Goal: Transaction & Acquisition: Purchase product/service

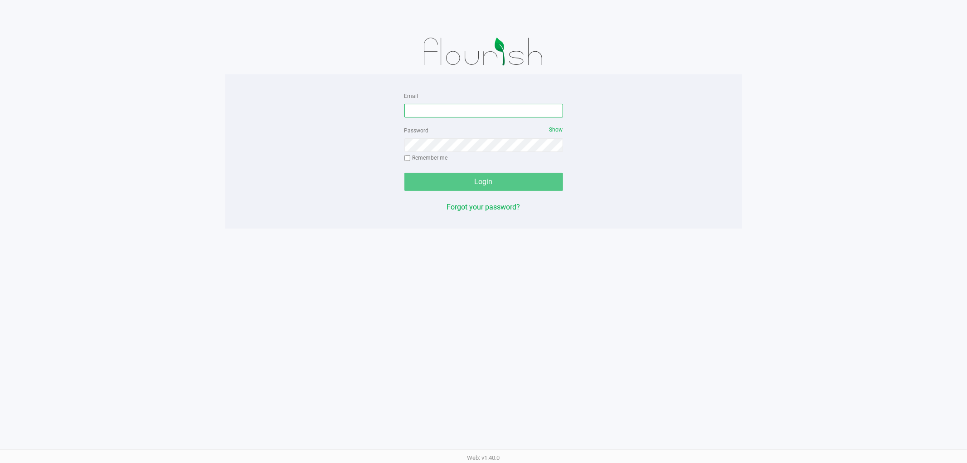
click at [442, 114] on input "Email" at bounding box center [483, 111] width 159 height 14
type input "[EMAIL_ADDRESS][DOMAIN_NAME]"
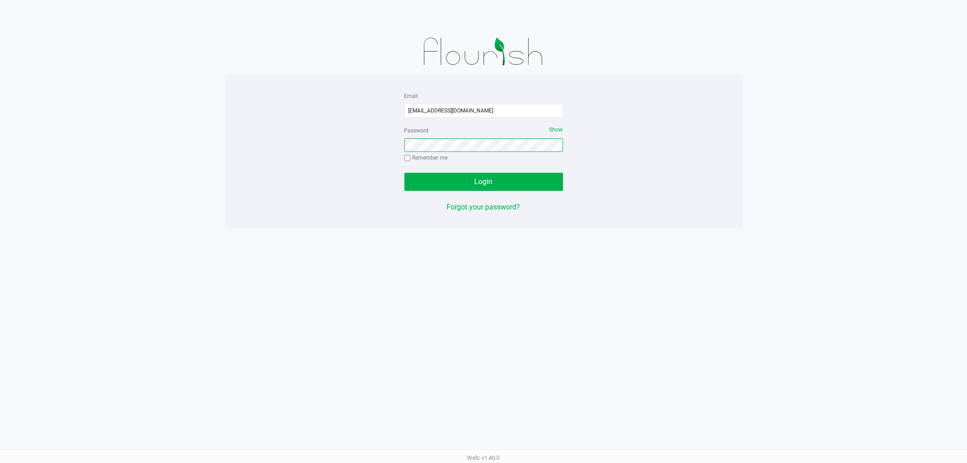
click at [294, 142] on div "Email scalderon@liveparallel.com Password Show Remember me Login Forgot your pa…" at bounding box center [483, 151] width 517 height 122
drag, startPoint x: 401, startPoint y: 150, endPoint x: 425, endPoint y: 137, distance: 27.2
click at [381, 135] on div "Email scalderon@liveparallel.com Password Show Remember me Login Forgot your pa…" at bounding box center [483, 151] width 517 height 122
click at [336, 143] on div "Email scalderon@liveparallel.com Password Show Remember me Login Forgot your pa…" at bounding box center [483, 151] width 517 height 122
drag, startPoint x: 454, startPoint y: 109, endPoint x: 291, endPoint y: 101, distance: 163.4
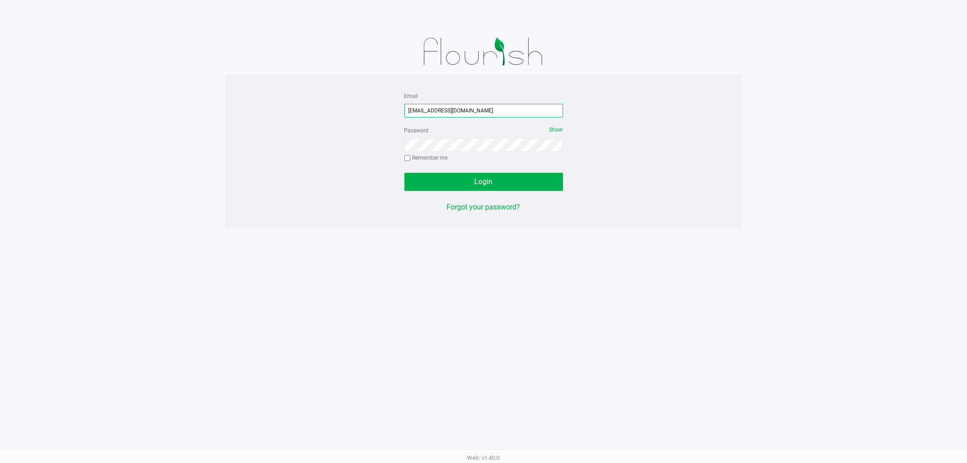
click at [292, 101] on div "Email scalderon@liveparallel.com Password Show Remember me Login Forgot your pa…" at bounding box center [483, 151] width 517 height 122
drag, startPoint x: 466, startPoint y: 182, endPoint x: 432, endPoint y: 178, distance: 34.2
click at [465, 182] on button "Login" at bounding box center [483, 182] width 159 height 18
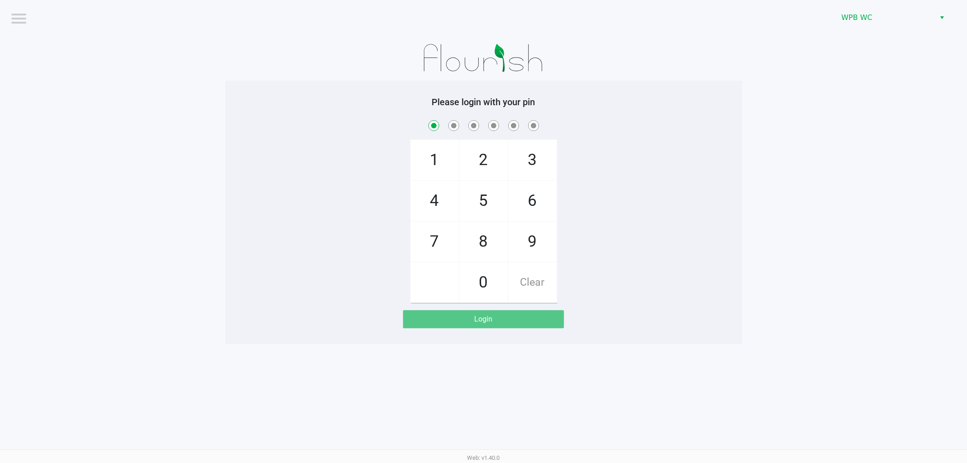
checkbox input "true"
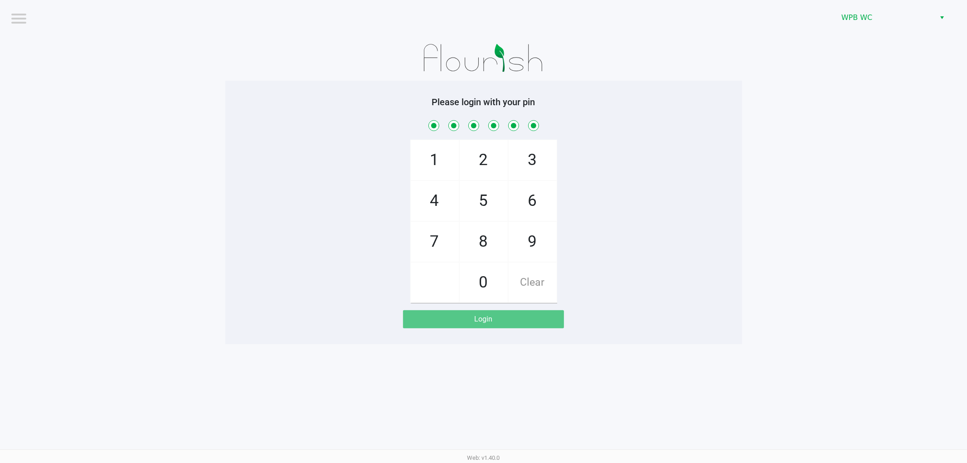
checkbox input "true"
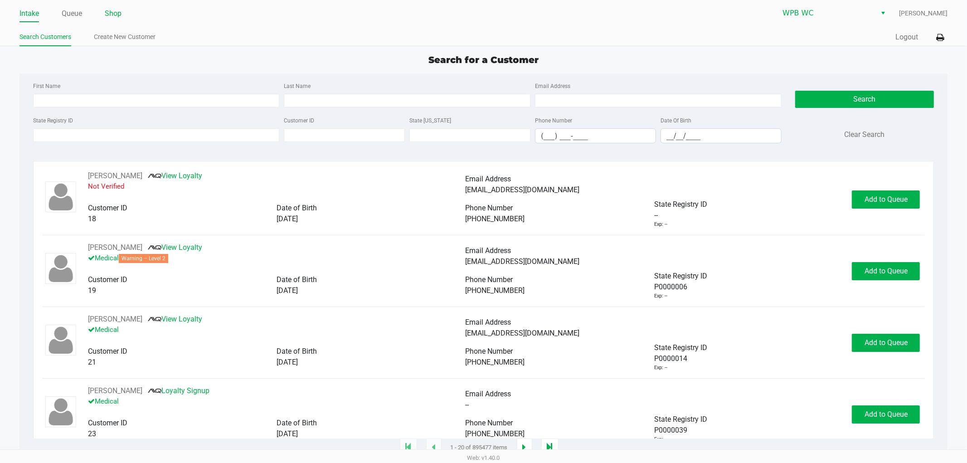
click at [114, 16] on link "Shop" at bounding box center [113, 13] width 17 height 13
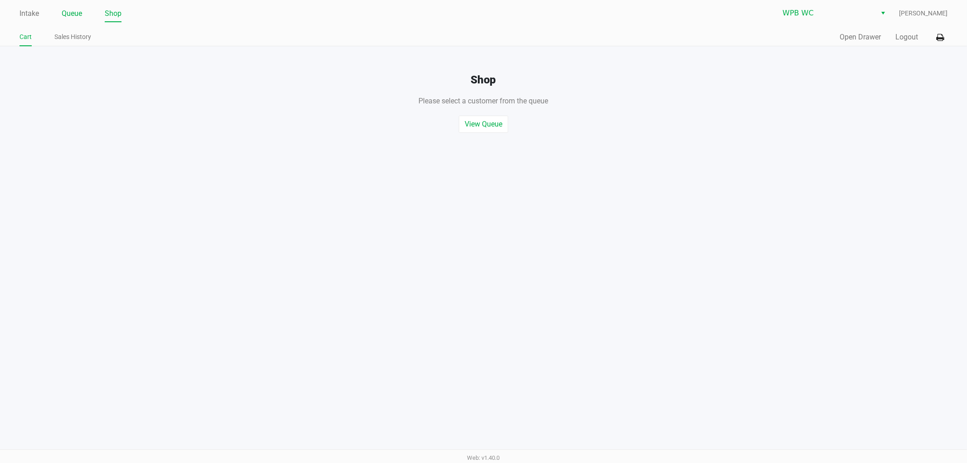
drag, startPoint x: 63, startPoint y: 10, endPoint x: 67, endPoint y: 12, distance: 5.1
click at [65, 10] on link "Queue" at bounding box center [72, 13] width 20 height 13
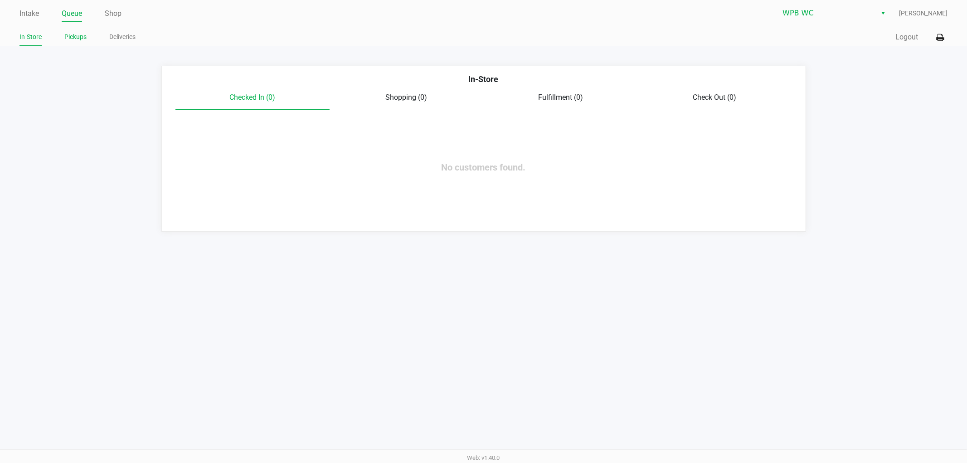
click at [77, 36] on link "Pickups" at bounding box center [75, 36] width 22 height 11
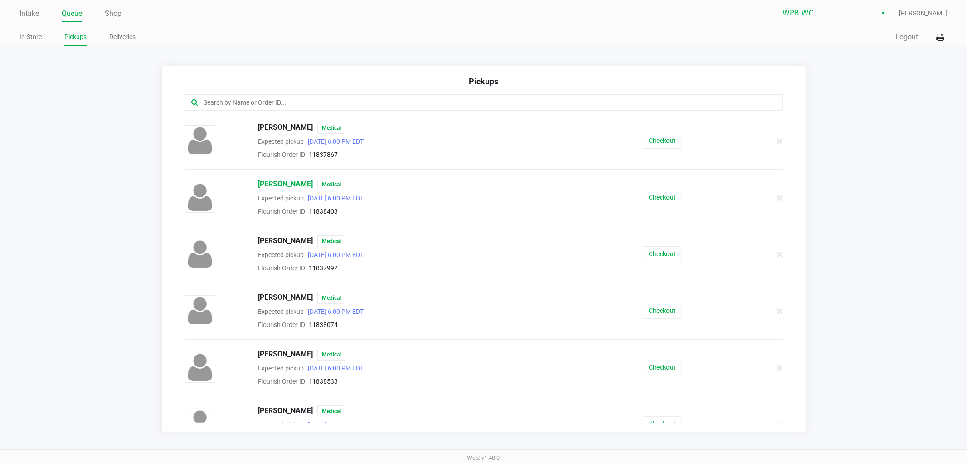
click at [288, 182] on span "Alyse Bennett" at bounding box center [285, 185] width 55 height 12
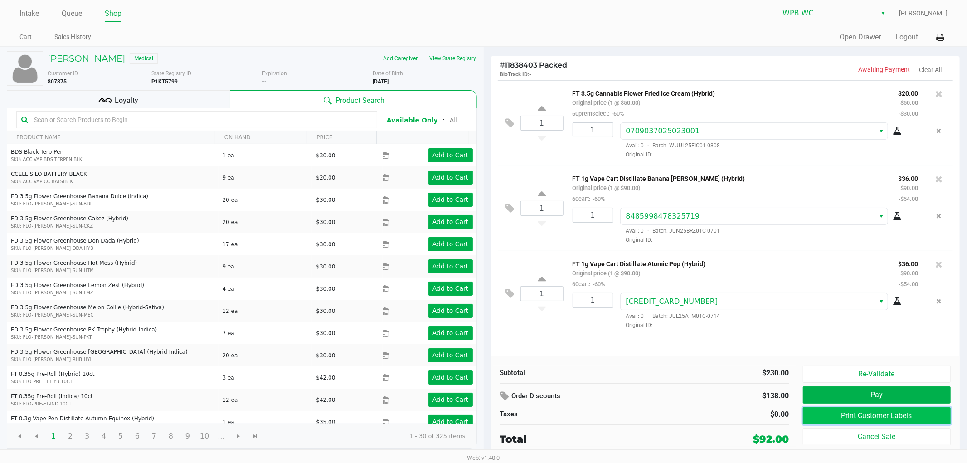
click at [862, 418] on button "Print Customer Labels" at bounding box center [877, 415] width 148 height 17
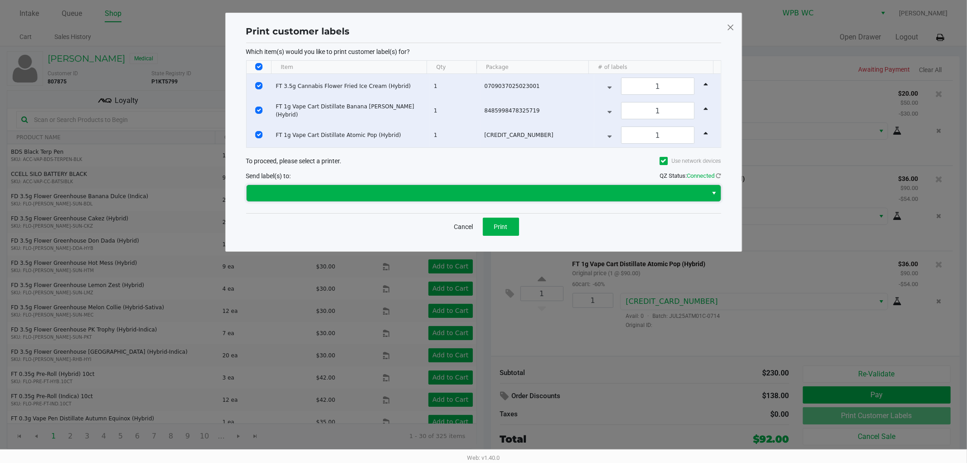
drag, startPoint x: 459, startPoint y: 196, endPoint x: 449, endPoint y: 195, distance: 10.0
click at [458, 196] on span at bounding box center [477, 193] width 450 height 11
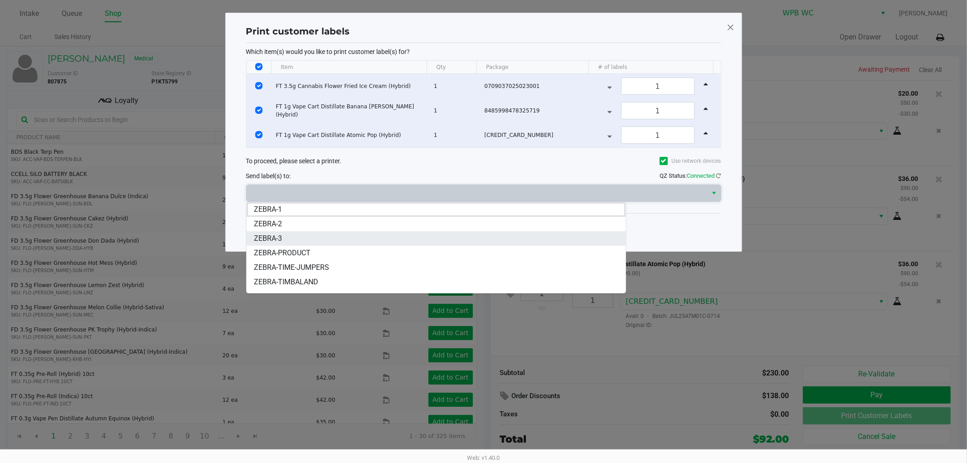
click at [282, 234] on li "ZEBRA-3" at bounding box center [436, 238] width 379 height 15
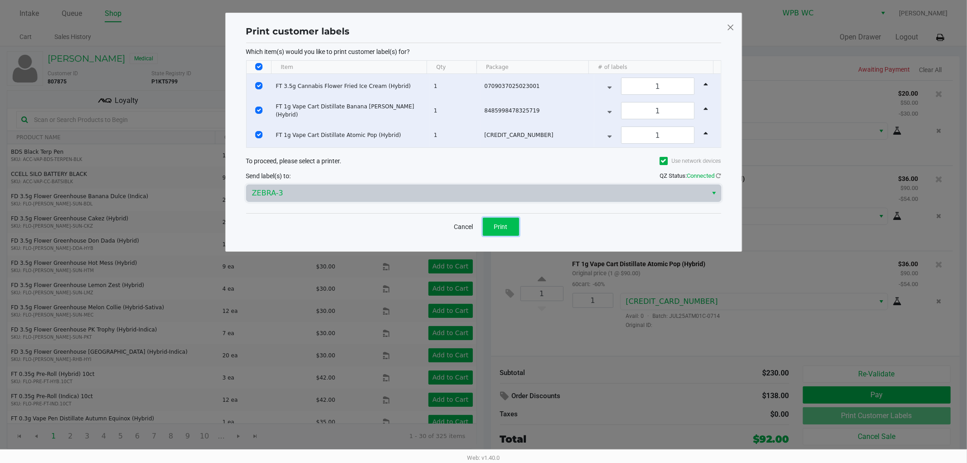
click at [498, 219] on button "Print" at bounding box center [501, 227] width 36 height 18
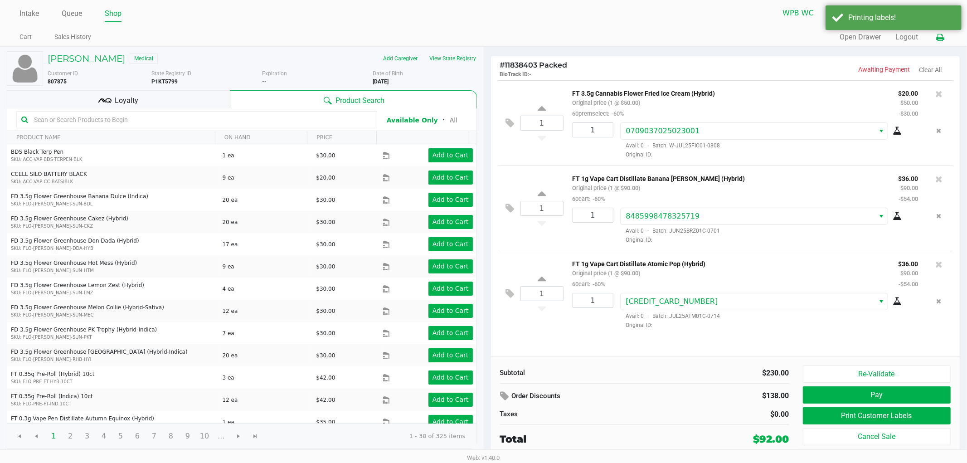
click at [939, 38] on icon at bounding box center [940, 37] width 8 height 6
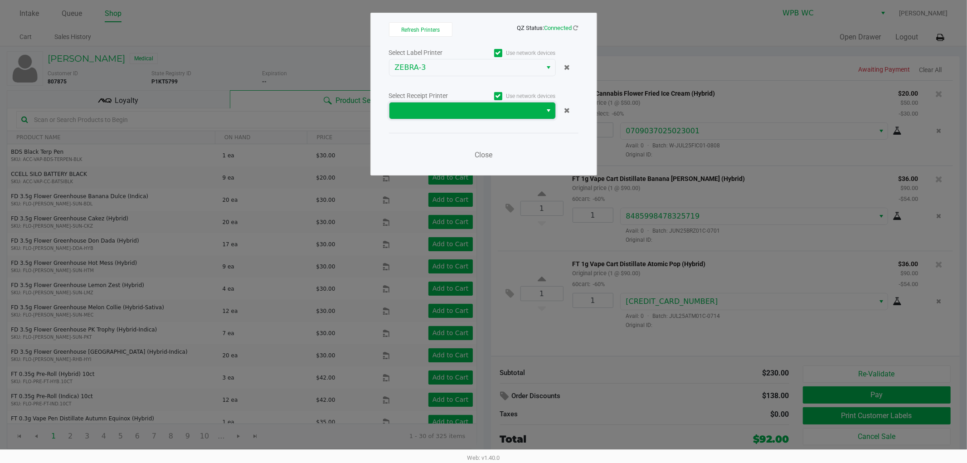
click at [418, 109] on span at bounding box center [466, 110] width 142 height 11
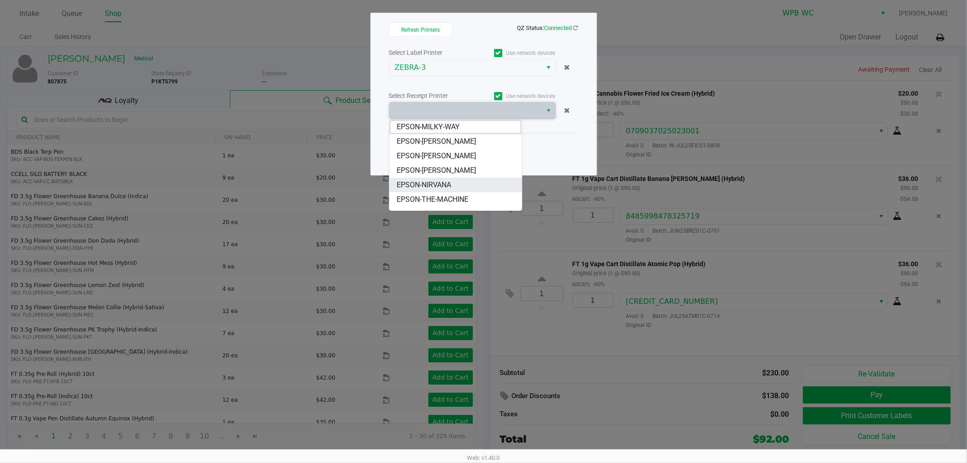
drag, startPoint x: 429, startPoint y: 177, endPoint x: 433, endPoint y: 180, distance: 4.9
click at [429, 179] on ul "EPSON-MILKY-WAY EPSON-NATALIA-FEDNER EPSON-NATALIE-COLE EPSON-NATE-ADDERLY-JR E…" at bounding box center [455, 200] width 132 height 160
click at [442, 181] on span "EPSON-NIRVANA" at bounding box center [424, 185] width 54 height 11
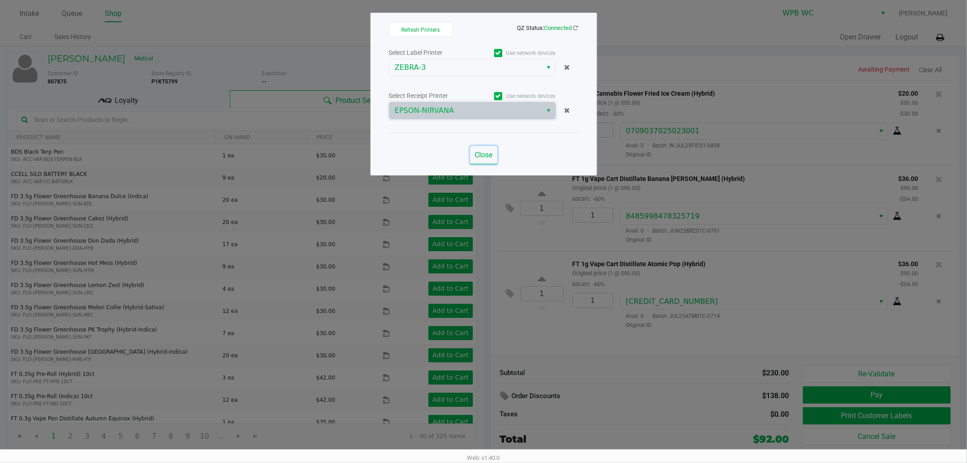
click at [486, 155] on span "Close" at bounding box center [484, 155] width 18 height 9
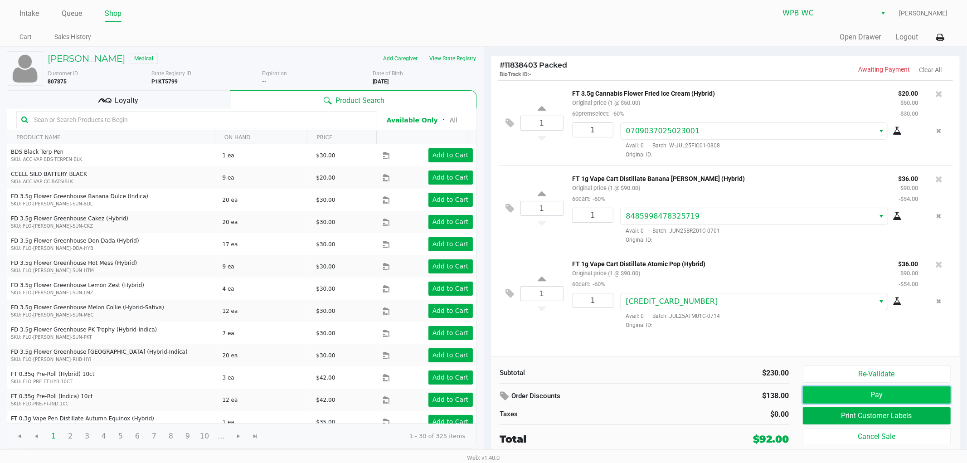
click at [894, 389] on button "Pay" at bounding box center [877, 394] width 148 height 17
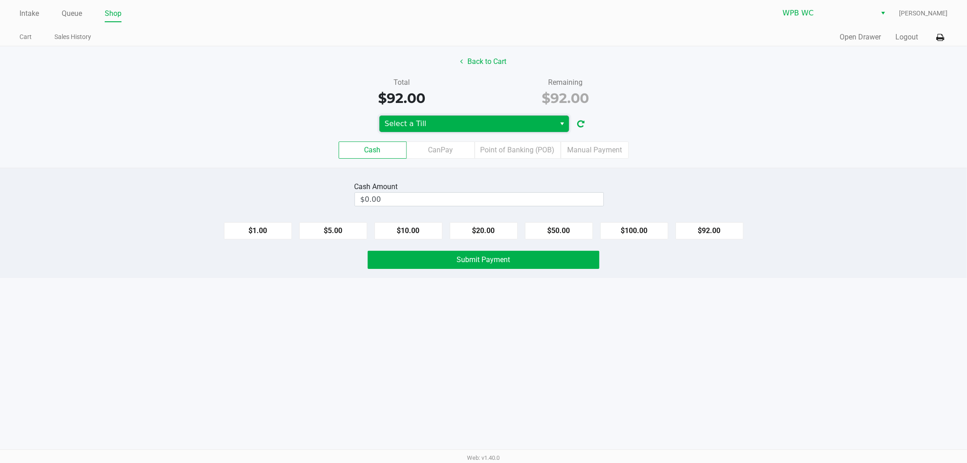
click at [415, 124] on span "Select a Till" at bounding box center [467, 123] width 165 height 11
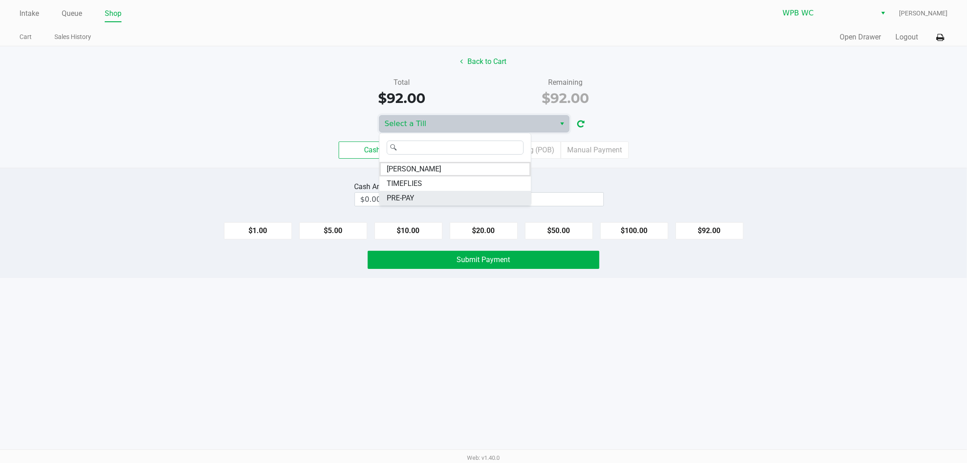
click at [420, 195] on li "PRE-PAY" at bounding box center [454, 198] width 151 height 15
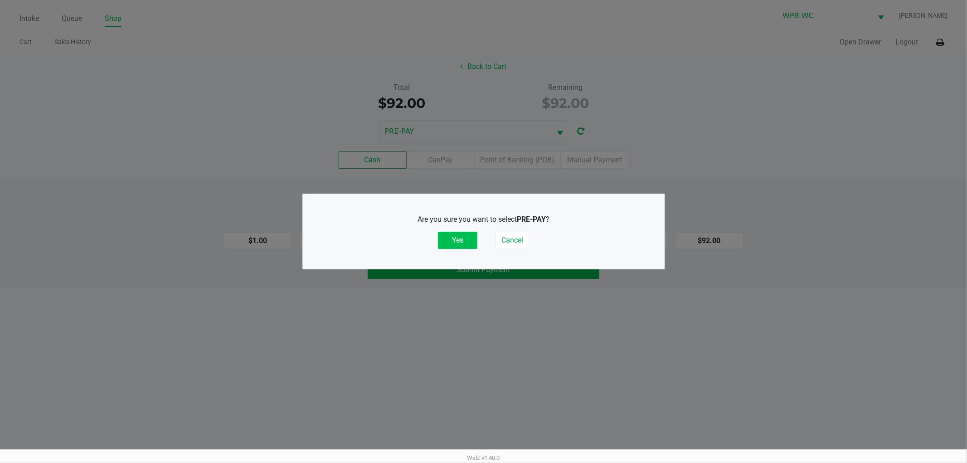
drag, startPoint x: 456, startPoint y: 246, endPoint x: 455, endPoint y: 242, distance: 4.6
click at [456, 246] on button "Yes" at bounding box center [457, 240] width 39 height 17
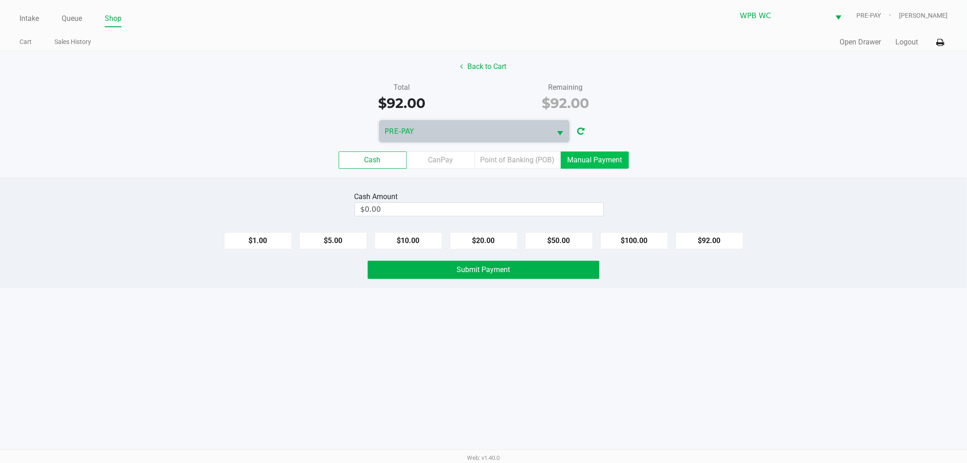
click at [597, 160] on label "Manual Payment" at bounding box center [595, 159] width 68 height 17
click at [0, 0] on 8 "Manual Payment" at bounding box center [0, 0] width 0 height 0
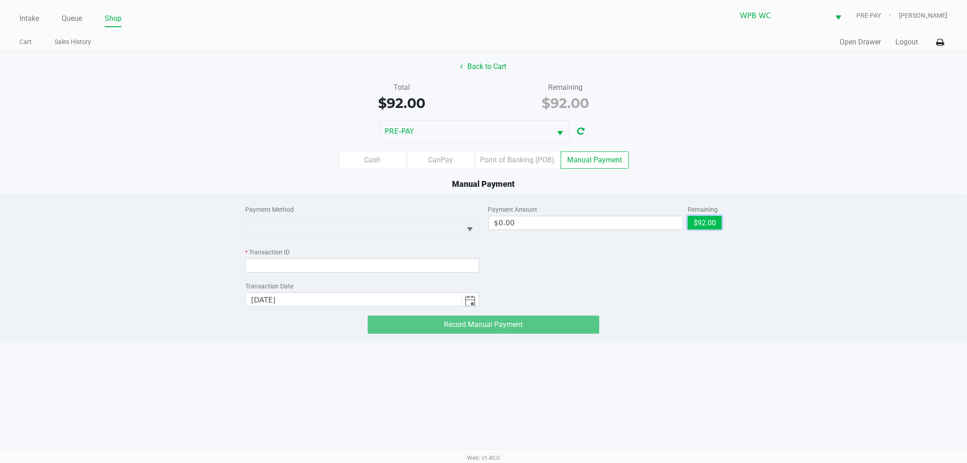
click at [697, 227] on button "$92.00" at bounding box center [705, 223] width 34 height 14
type input "$92.00"
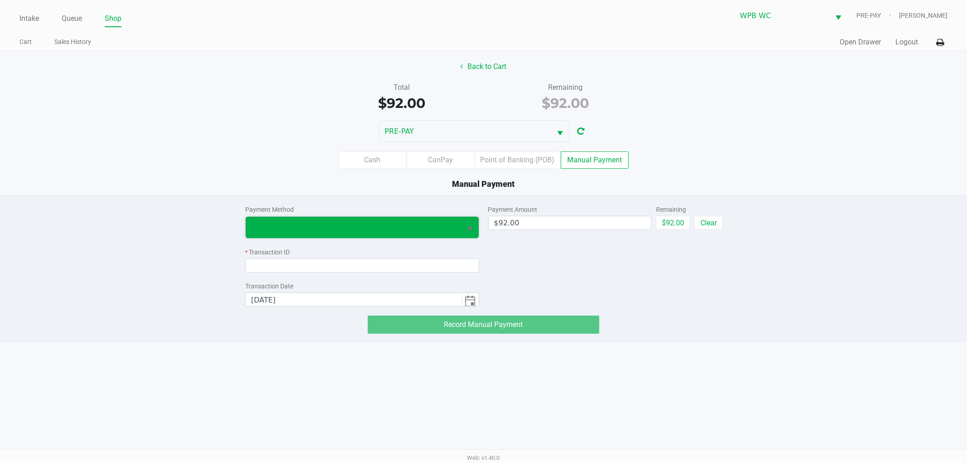
drag, startPoint x: 348, startPoint y: 229, endPoint x: 325, endPoint y: 237, distance: 23.9
click at [347, 229] on span at bounding box center [353, 227] width 205 height 11
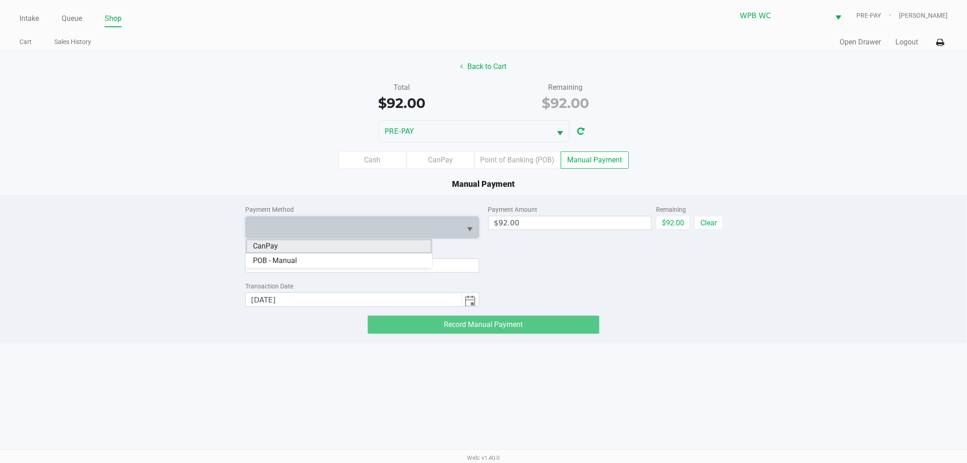
click at [307, 245] on li "CanPay" at bounding box center [339, 246] width 186 height 15
click at [301, 258] on input at bounding box center [362, 265] width 234 height 14
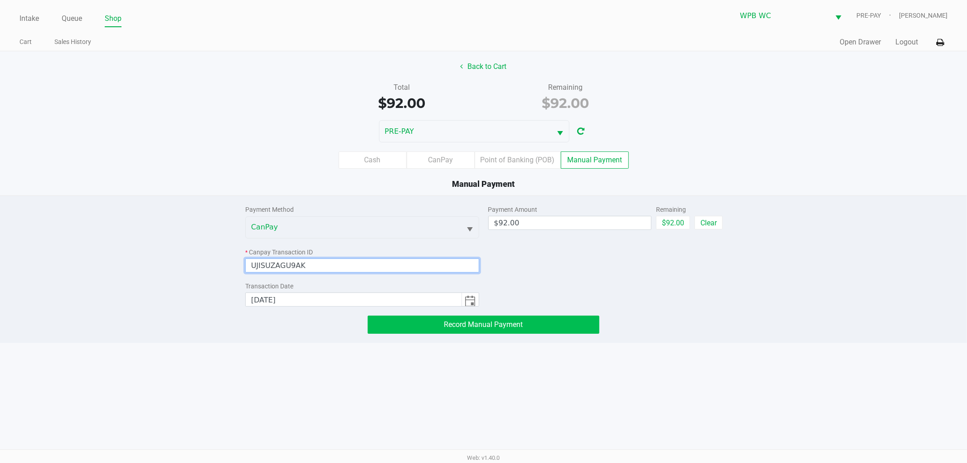
type input "UJISUZAGU9AK"
click at [552, 321] on button "Record Manual Payment" at bounding box center [484, 325] width 232 height 18
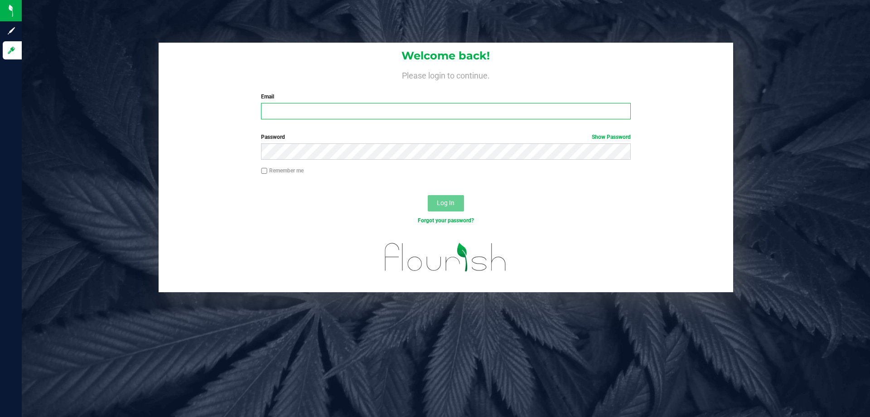
click at [304, 112] on input "Email" at bounding box center [445, 111] width 369 height 16
paste input "[EMAIL_ADDRESS][DOMAIN_NAME]"
type input "[EMAIL_ADDRESS][DOMAIN_NAME]"
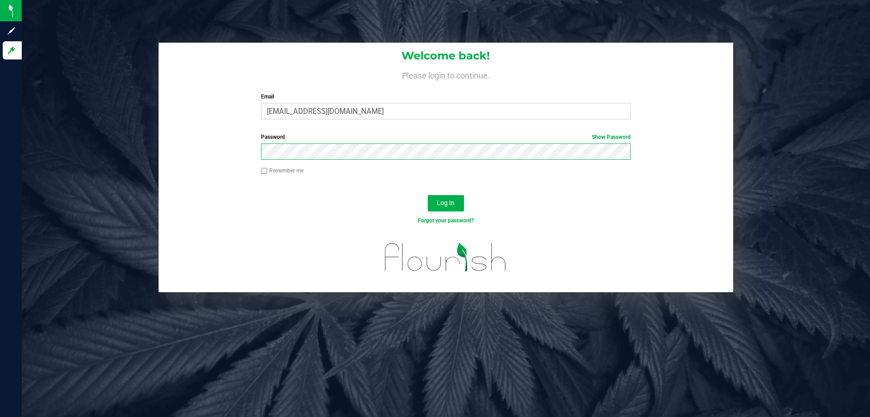
click at [428, 195] on button "Log In" at bounding box center [446, 203] width 36 height 16
